Goal: Information Seeking & Learning: Browse casually

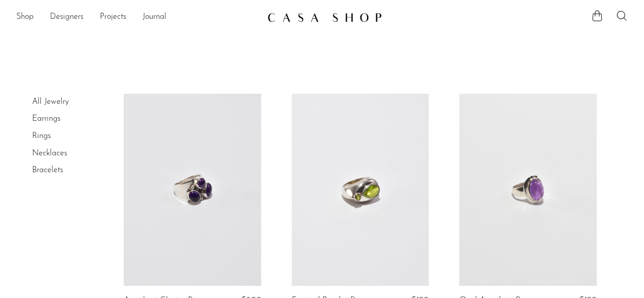
click at [307, 22] on img at bounding box center [324, 17] width 115 height 10
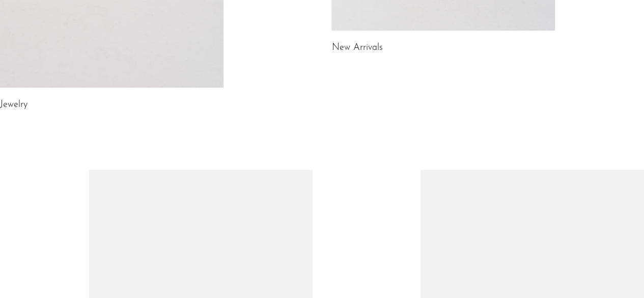
scroll to position [309, 0]
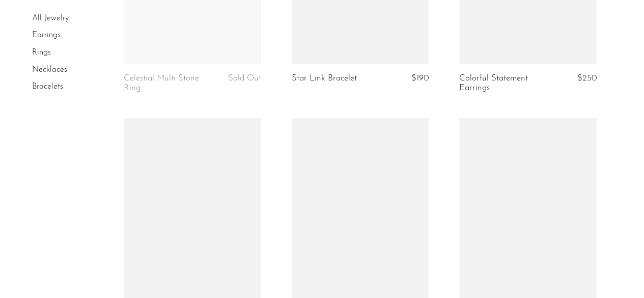
scroll to position [1885, 0]
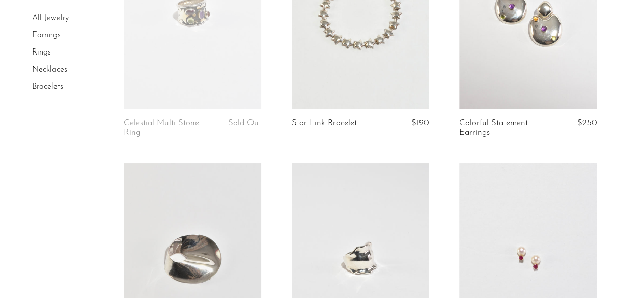
click at [182, 65] on link at bounding box center [192, 12] width 137 height 192
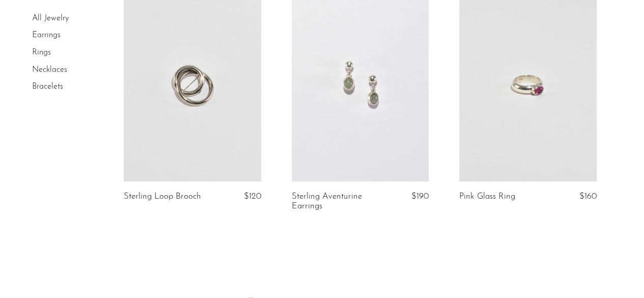
scroll to position [2830, 0]
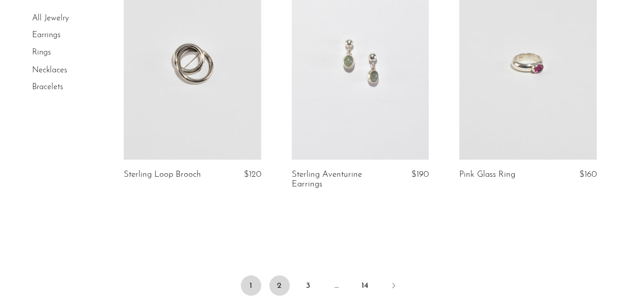
click at [285, 276] on link "2" at bounding box center [279, 285] width 20 height 20
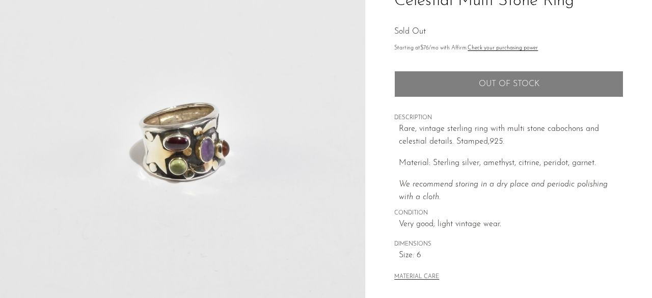
scroll to position [153, 0]
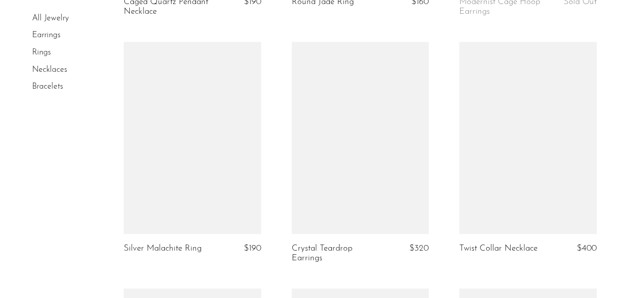
scroll to position [611, 0]
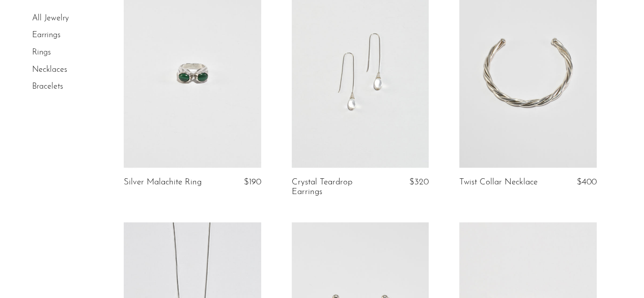
click at [371, 98] on link at bounding box center [360, 72] width 137 height 192
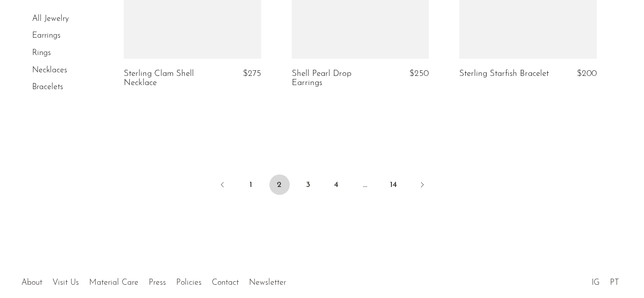
scroll to position [2973, 0]
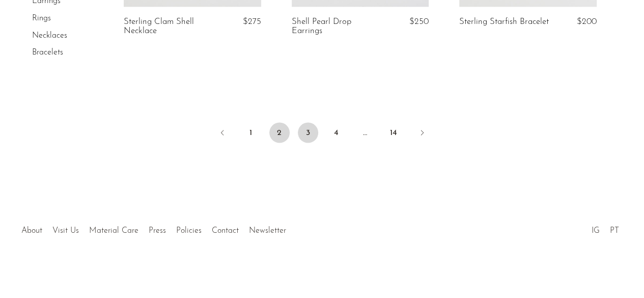
click at [301, 133] on link "3" at bounding box center [308, 133] width 20 height 20
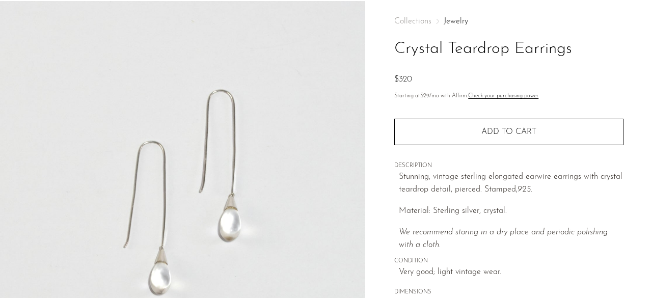
scroll to position [153, 0]
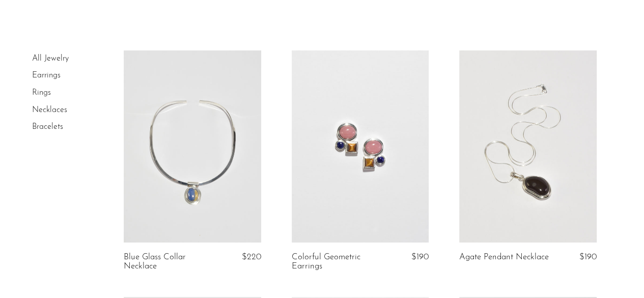
scroll to position [102, 0]
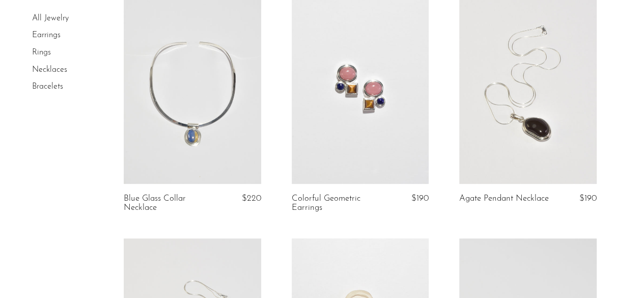
click at [347, 63] on link at bounding box center [360, 88] width 137 height 192
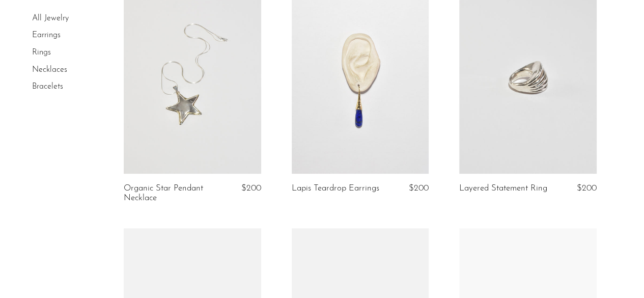
scroll to position [357, 0]
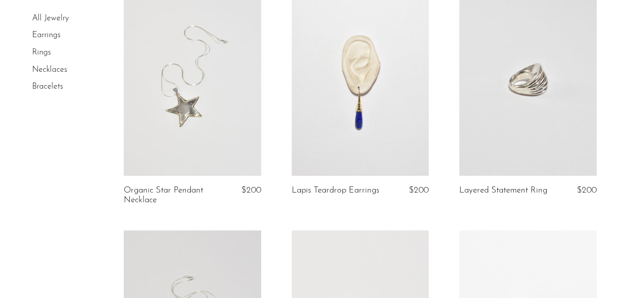
click at [404, 110] on link at bounding box center [360, 80] width 137 height 192
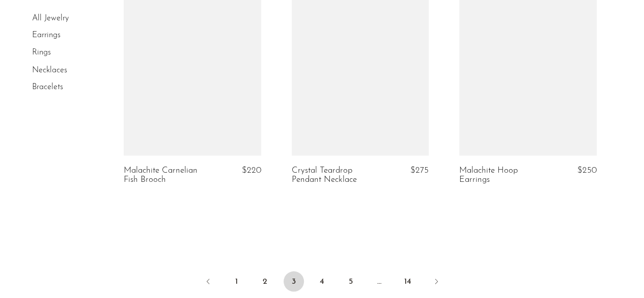
scroll to position [2951, 0]
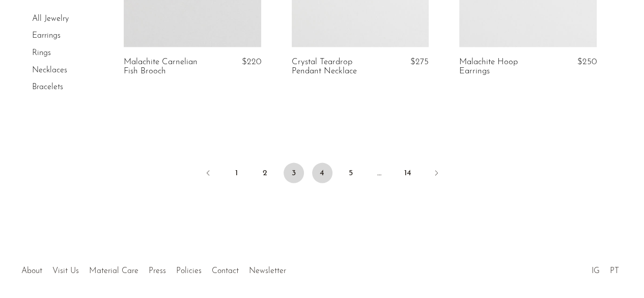
click at [318, 176] on link "4" at bounding box center [322, 173] width 20 height 20
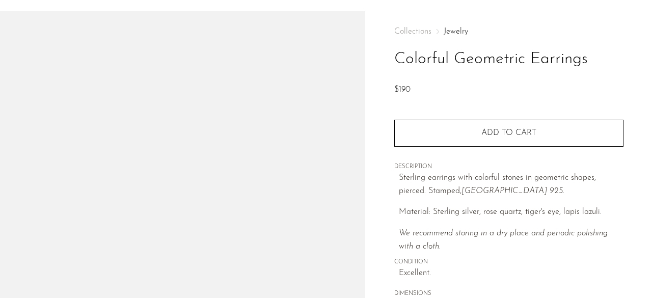
scroll to position [51, 0]
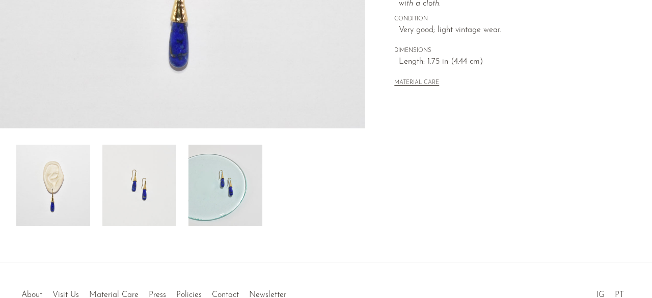
scroll to position [306, 0]
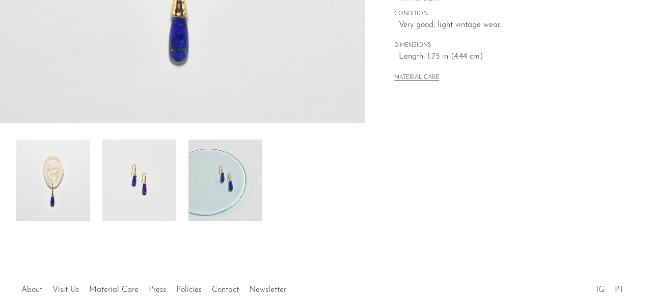
click at [213, 195] on img at bounding box center [225, 181] width 74 height 82
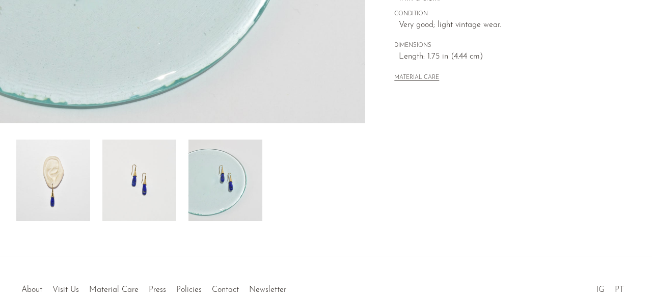
scroll to position [102, 0]
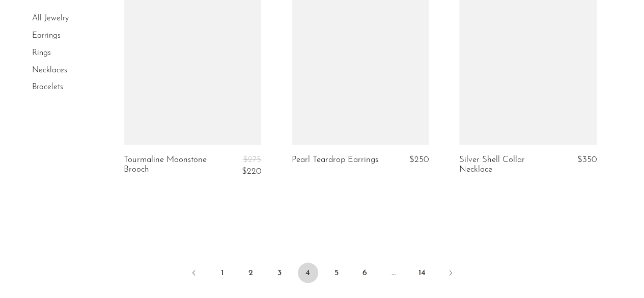
scroll to position [2904, 0]
